Goal: Navigation & Orientation: Find specific page/section

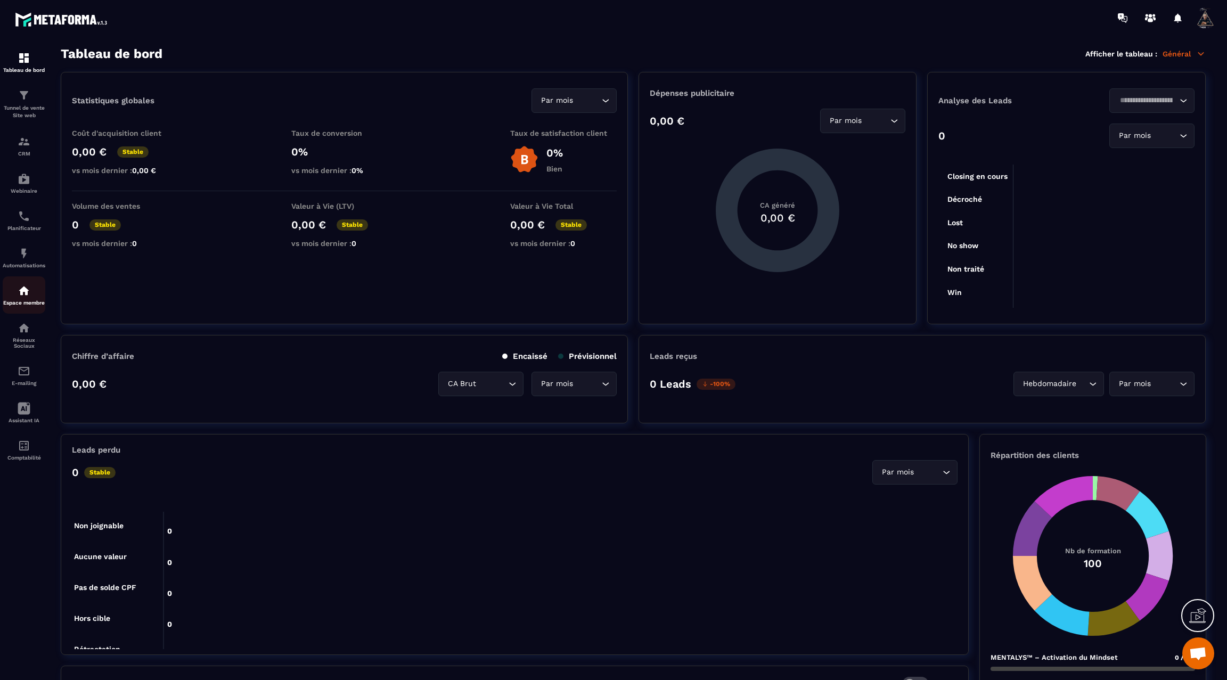
click at [26, 306] on p "Espace membre" at bounding box center [24, 303] width 43 height 6
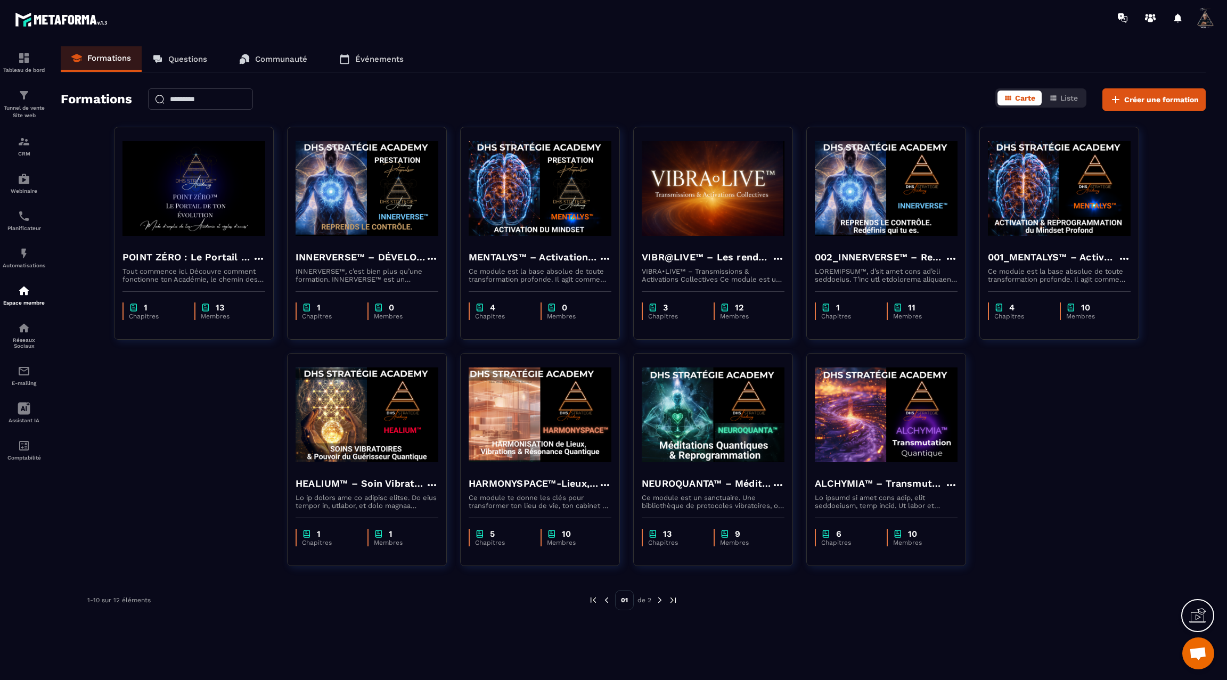
click at [661, 601] on img at bounding box center [660, 600] width 10 height 10
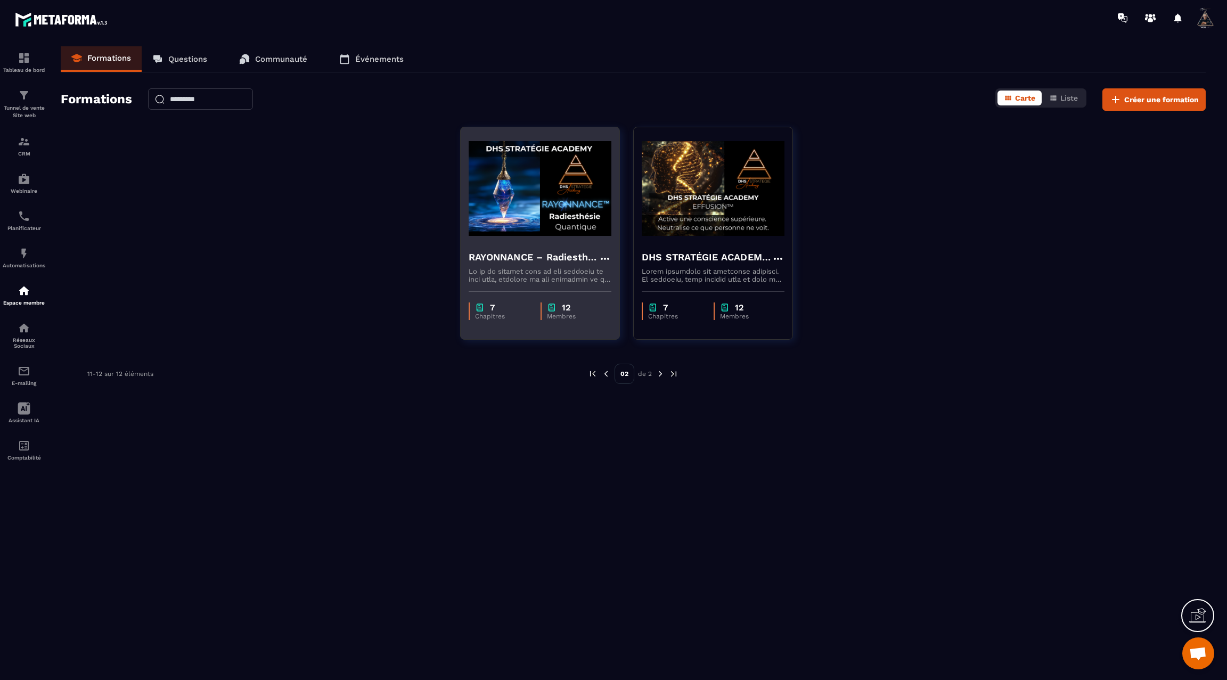
click at [544, 239] on img at bounding box center [539, 188] width 143 height 106
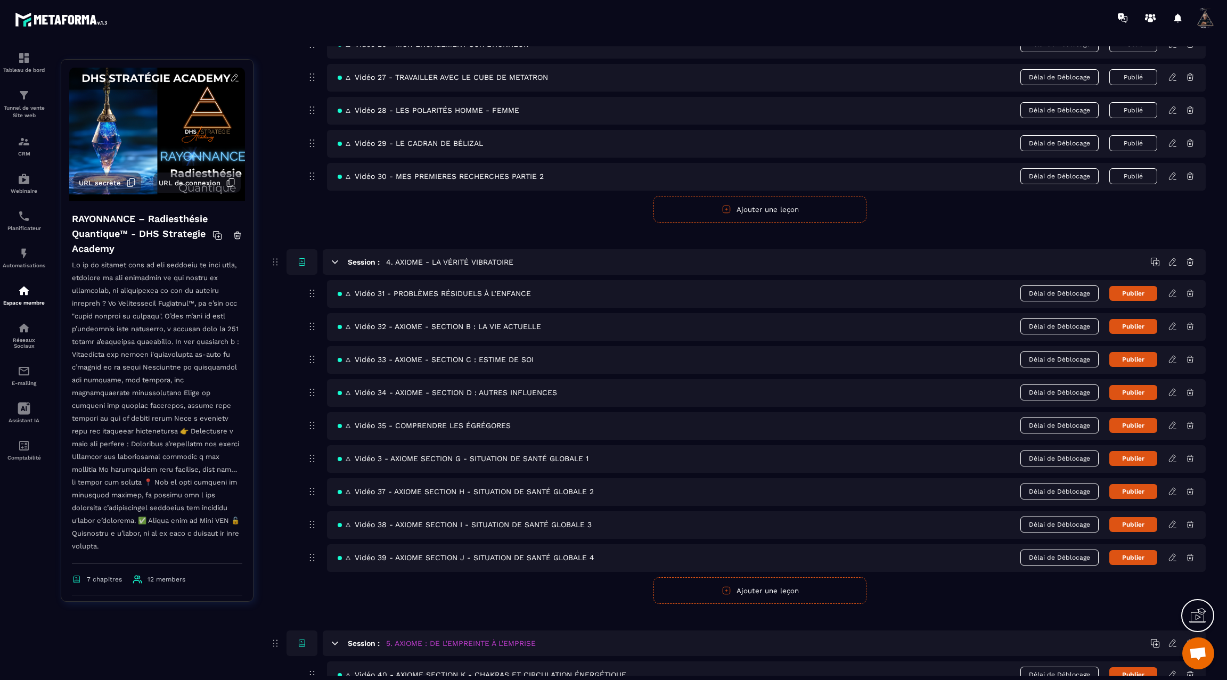
scroll to position [1130, 0]
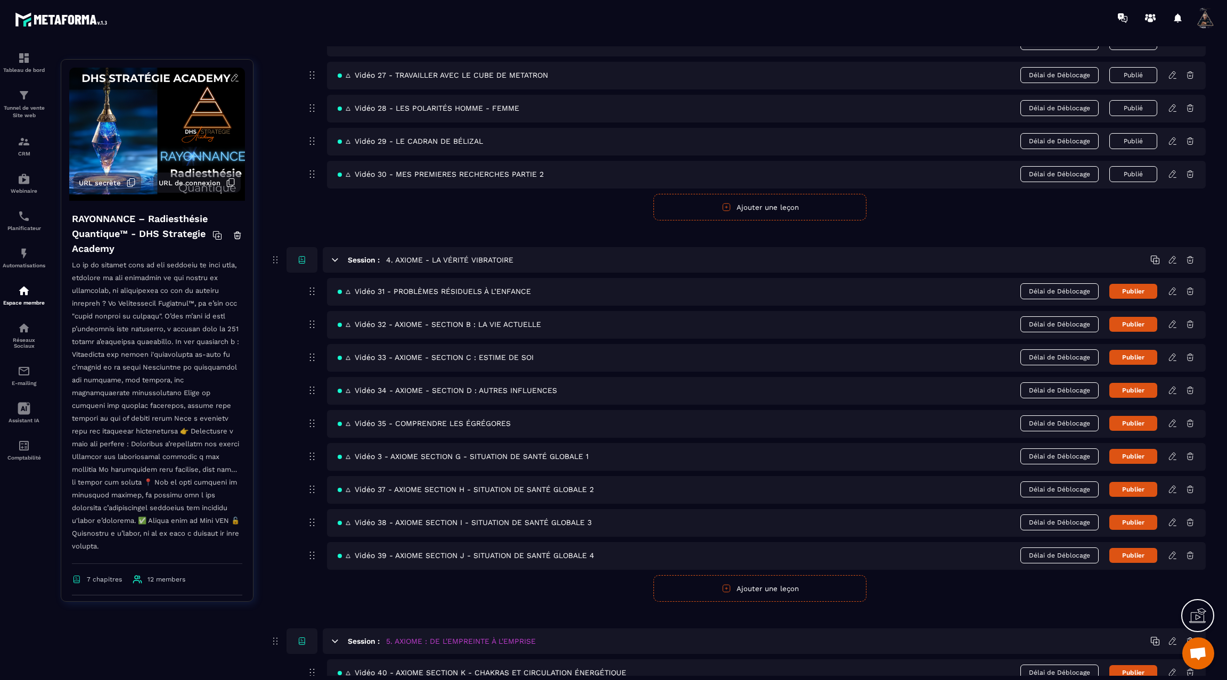
click at [1173, 286] on icon at bounding box center [1172, 291] width 10 height 10
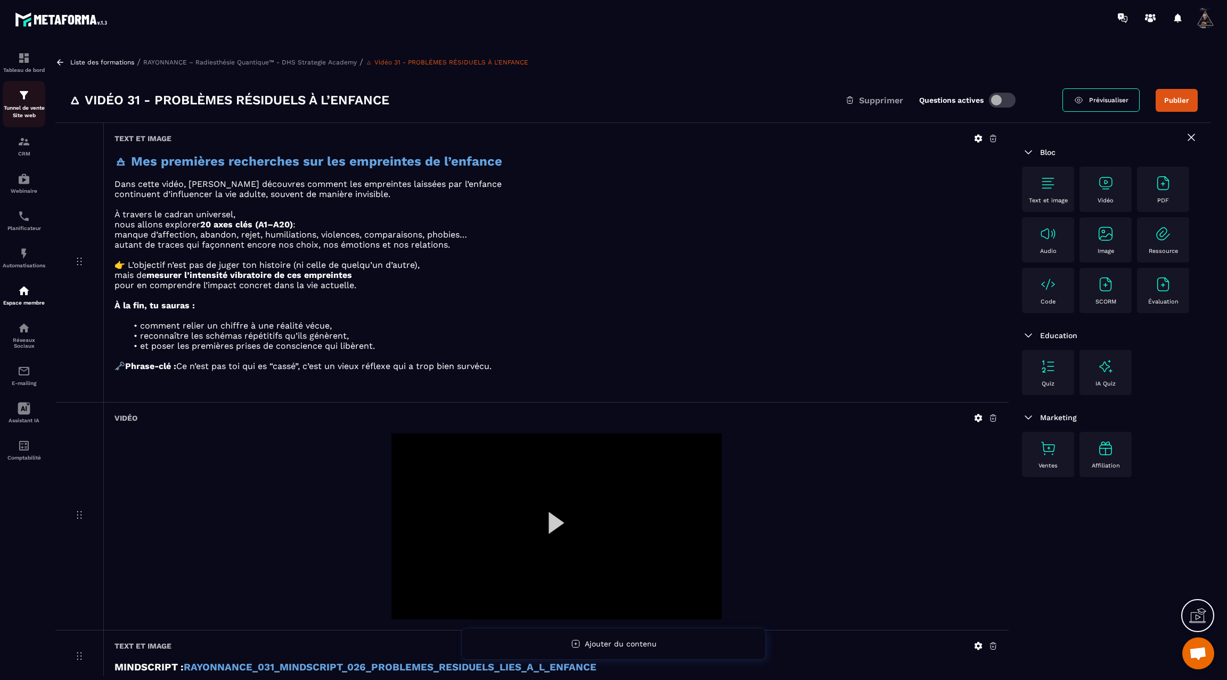
click at [15, 116] on p "Tunnel de vente Site web" at bounding box center [24, 111] width 43 height 15
click at [23, 223] on img at bounding box center [24, 216] width 13 height 13
click at [24, 268] on div "Automatisations" at bounding box center [24, 257] width 43 height 21
click at [22, 223] on img at bounding box center [24, 216] width 13 height 13
